Goal: Obtain resource: Download file/media

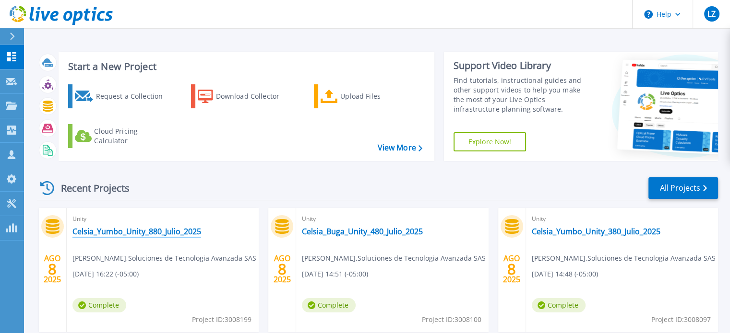
click at [165, 234] on link "Celsia_Yumbo_Unity_880_Julio_2025" at bounding box center [136, 232] width 129 height 10
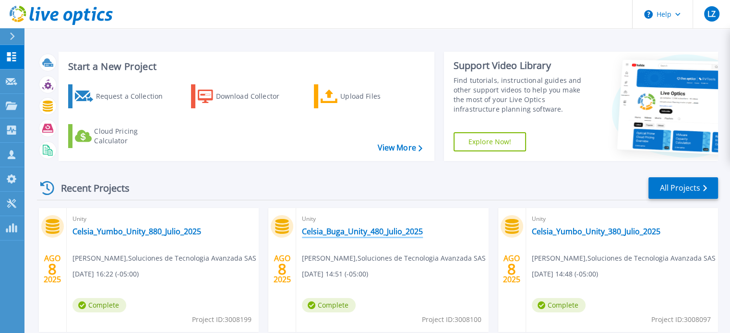
click at [340, 232] on link "Celsia_Buga_Unity_480_Julio_2025" at bounding box center [362, 232] width 121 height 10
click at [566, 229] on link "Celsia_Yumbo_Unity_380_Julio_2025" at bounding box center [595, 232] width 129 height 10
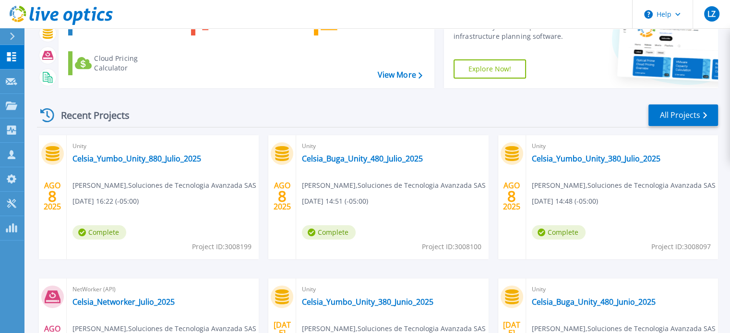
scroll to position [125, 0]
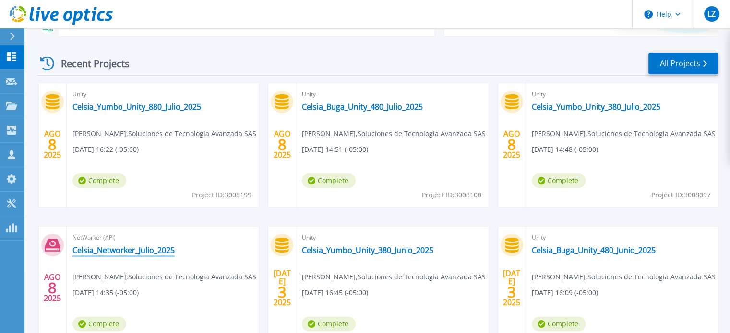
click at [106, 247] on link "Celsia_Networker_Julio_2025" at bounding box center [123, 251] width 102 height 10
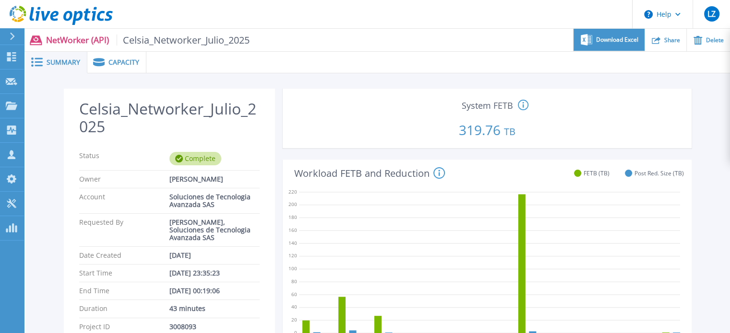
click at [598, 38] on span "Download Excel" at bounding box center [617, 40] width 42 height 6
